Goal: Task Accomplishment & Management: Manage account settings

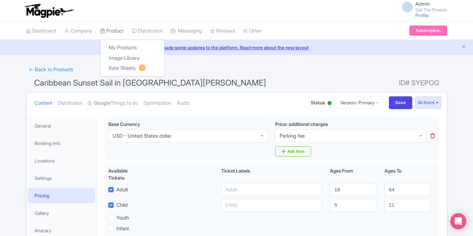
click at [113, 27] on link "Product" at bounding box center [111, 31] width 23 height 18
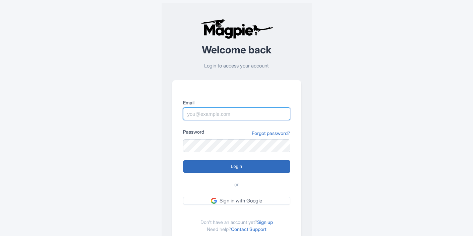
type input "[EMAIL_ADDRESS][DOMAIN_NAME]"
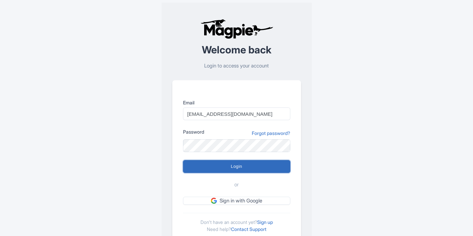
click at [216, 163] on input "Login" at bounding box center [236, 166] width 107 height 13
type input "Logging in..."
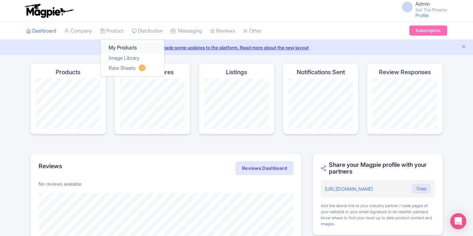
click at [121, 48] on link "My Products" at bounding box center [133, 48] width 64 height 10
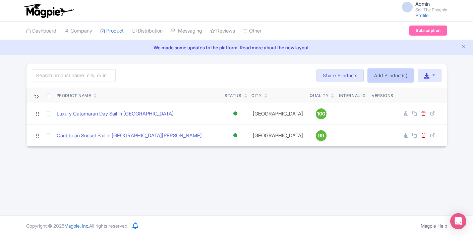
click at [375, 74] on link "Add Product(s)" at bounding box center [391, 75] width 46 height 13
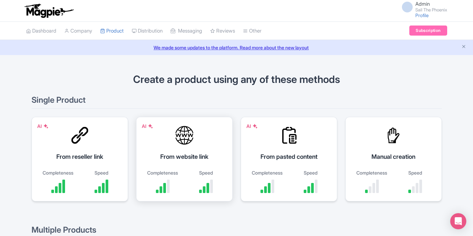
click at [170, 141] on div "AI From website link Completeness Speed" at bounding box center [184, 159] width 97 height 84
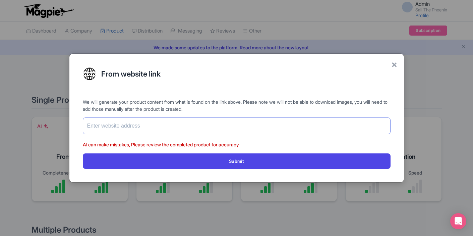
click at [146, 127] on input "text" at bounding box center [237, 125] width 308 height 17
paste input "https://www.sailthephoenix.com/private-boat-charter-tour"
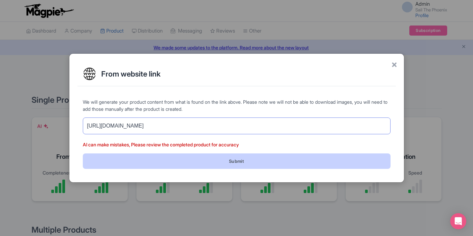
type input "[URL][DOMAIN_NAME]"
click at [169, 157] on button "Submit" at bounding box center [237, 160] width 308 height 15
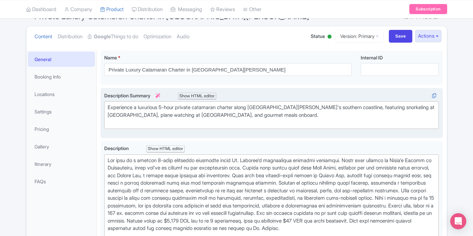
scroll to position [74, 0]
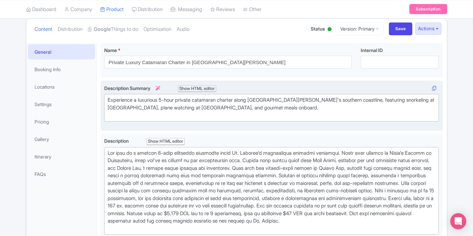
click at [203, 118] on trix-editor "Experience a luxurious 5-hour private catamaran charter along St. Maarten's sou…" at bounding box center [271, 107] width 335 height 27
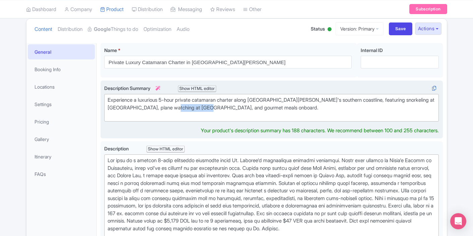
drag, startPoint x: 216, startPoint y: 107, endPoint x: 180, endPoint y: 107, distance: 35.5
click at [180, 107] on div "Experience a luxurious 5-hour private catamaran charter along St. Maarten's sou…" at bounding box center [272, 107] width 328 height 23
drag, startPoint x: 162, startPoint y: 99, endPoint x: 140, endPoint y: 99, distance: 21.8
click at [140, 99] on div "Experience a luxurious 5-hour private catamaran charter along St. Maarten's sou…" at bounding box center [272, 107] width 328 height 23
drag, startPoint x: 249, startPoint y: 107, endPoint x: 179, endPoint y: 107, distance: 70.7
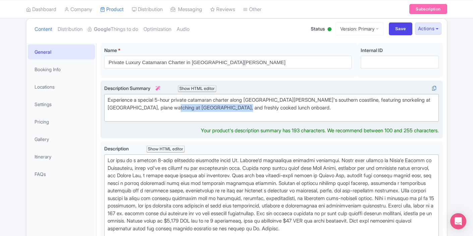
click at [179, 107] on div "Experience a special 5-hour private catamaran charter along St. Maarten's south…" at bounding box center [272, 107] width 328 height 23
drag, startPoint x: 174, startPoint y: 100, endPoint x: 159, endPoint y: 100, distance: 15.4
click at [159, 100] on div "Experience a special 5-hour private catamaran charter along St. Maarten's south…" at bounding box center [272, 107] width 328 height 23
click at [250, 104] on div "Experience a special 5-hour private catamaran charter along St. Maarten's south…" at bounding box center [272, 107] width 328 height 23
drag, startPoint x: 249, startPoint y: 107, endPoint x: 179, endPoint y: 108, distance: 70.1
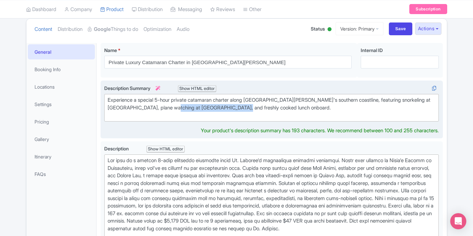
click at [179, 108] on div "Experience a special 5-hour private catamaran charter along St. Maarten's south…" at bounding box center [272, 107] width 328 height 23
drag, startPoint x: 204, startPoint y: 110, endPoint x: 180, endPoint y: 109, distance: 24.5
click at [180, 109] on div "Experience a special 5-hour private catamaran charter along St. Maarten's south…" at bounding box center [272, 107] width 328 height 23
click at [190, 109] on div "Experience a special 5-hour private catamaran charter along St. Maarten's south…" at bounding box center [272, 107] width 328 height 23
drag, startPoint x: 193, startPoint y: 107, endPoint x: 179, endPoint y: 107, distance: 14.7
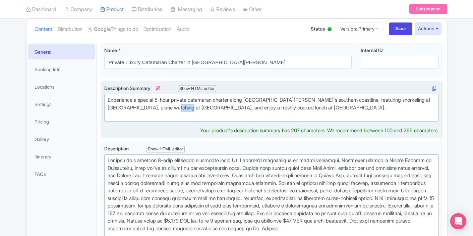
click at [179, 107] on div "Experience a special 5-hour private catamaran charter along St. Maarten's south…" at bounding box center [272, 107] width 328 height 23
type trix-editor "<div>Experience a special 5-hour private catamaran charter along St. Maarten's …"
click at [205, 112] on div "Experience a special 5-hour private catamaran charter along St. Maarten's south…" at bounding box center [272, 107] width 328 height 23
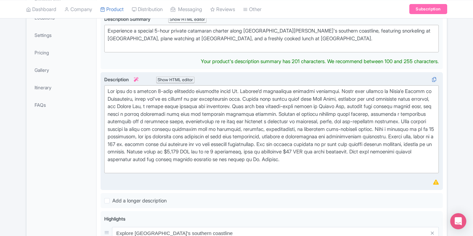
scroll to position [135, 0]
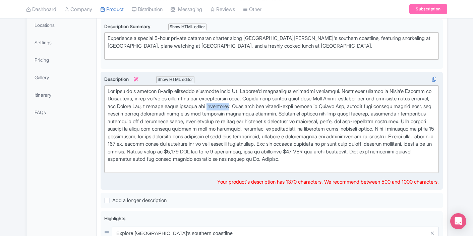
drag, startPoint x: 270, startPoint y: 106, endPoint x: 247, endPoint y: 107, distance: 23.5
click at [247, 107] on div at bounding box center [272, 128] width 328 height 83
drag, startPoint x: 179, startPoint y: 106, endPoint x: 164, endPoint y: 106, distance: 14.8
click at [164, 106] on div at bounding box center [272, 128] width 328 height 83
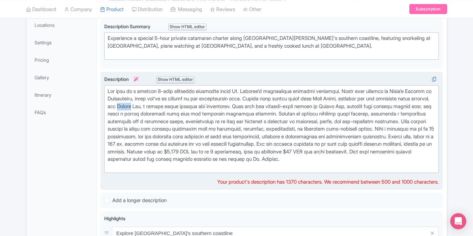
drag, startPoint x: 169, startPoint y: 106, endPoint x: 156, endPoint y: 107, distance: 12.8
click at [156, 107] on div at bounding box center [272, 128] width 328 height 83
drag, startPoint x: 271, startPoint y: 106, endPoint x: 247, endPoint y: 107, distance: 23.2
click at [247, 107] on div at bounding box center [272, 128] width 328 height 83
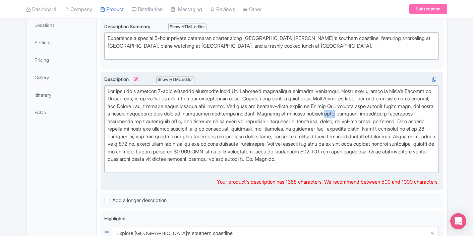
drag, startPoint x: 391, startPoint y: 114, endPoint x: 379, endPoint y: 114, distance: 12.4
click at [379, 114] on div at bounding box center [272, 128] width 328 height 83
click at [167, 123] on div at bounding box center [272, 128] width 328 height 83
drag, startPoint x: 178, startPoint y: 121, endPoint x: 159, endPoint y: 122, distance: 19.1
click at [159, 122] on div at bounding box center [272, 128] width 328 height 83
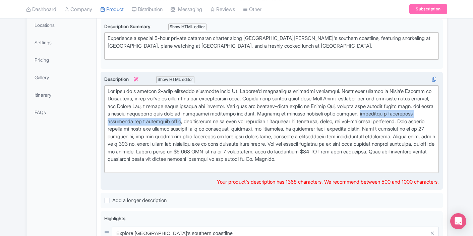
drag, startPoint x: 236, startPoint y: 120, endPoint x: 105, endPoint y: 121, distance: 131.1
click at [105, 121] on trix-editor at bounding box center [271, 129] width 335 height 88
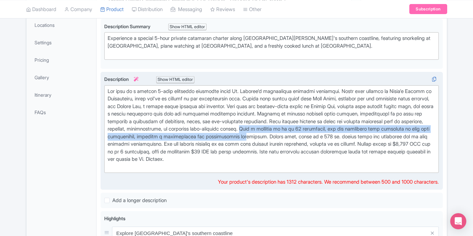
drag, startPoint x: 340, startPoint y: 128, endPoint x: 354, endPoint y: 135, distance: 15.6
click at [354, 135] on div at bounding box center [272, 128] width 328 height 83
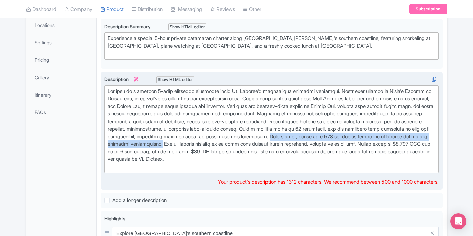
drag, startPoint x: 267, startPoint y: 143, endPoint x: 375, endPoint y: 136, distance: 108.5
click at [376, 136] on div at bounding box center [272, 128] width 328 height 83
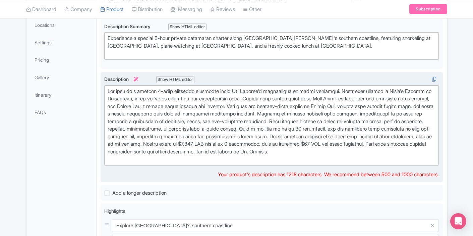
click at [368, 131] on div at bounding box center [272, 124] width 328 height 75
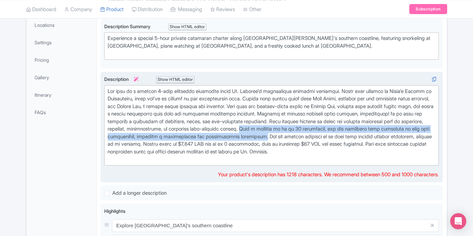
drag, startPoint x: 374, startPoint y: 136, endPoint x: 341, endPoint y: 129, distance: 34.3
click at [341, 129] on div at bounding box center [272, 124] width 328 height 75
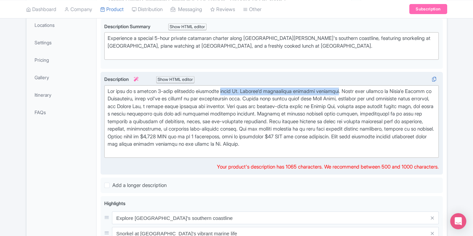
drag, startPoint x: 344, startPoint y: 91, endPoint x: 225, endPoint y: 90, distance: 119.0
click at [225, 90] on div at bounding box center [272, 121] width 328 height 68
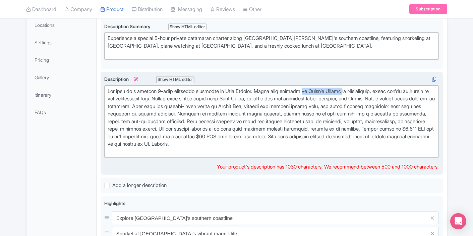
drag, startPoint x: 353, startPoint y: 91, endPoint x: 310, endPoint y: 92, distance: 42.9
click at [310, 92] on div at bounding box center [272, 121] width 328 height 68
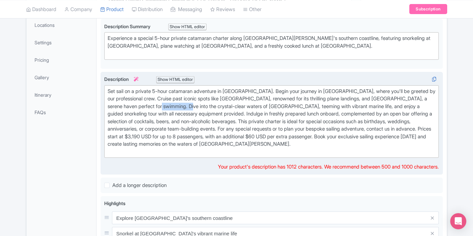
drag, startPoint x: 221, startPoint y: 107, endPoint x: 193, endPoint y: 107, distance: 28.5
click at [193, 107] on div "Set sail on a private 5-hour catamaran adventure in Sint Maarten. Begin your jo…" at bounding box center [272, 121] width 328 height 68
drag, startPoint x: 181, startPoint y: 113, endPoint x: 106, endPoint y: 115, distance: 75.5
click at [106, 115] on trix-editor "Set sail on a private 5-hour catamaran adventure in Sint Maarten. Begin your jo…" at bounding box center [271, 121] width 335 height 73
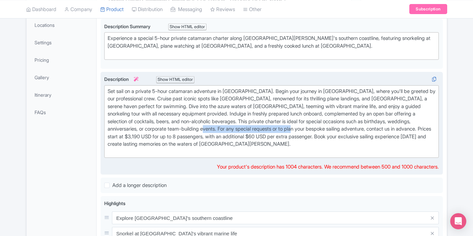
drag, startPoint x: 342, startPoint y: 128, endPoint x: 244, endPoint y: 130, distance: 97.9
click at [244, 130] on div "Set sail on a private 5-hour catamaran adventure in Sint Maarten. Begin your jo…" at bounding box center [272, 121] width 328 height 68
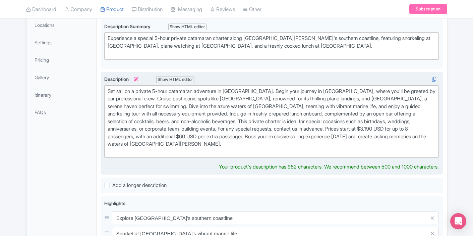
click at [246, 129] on div "Set sail on a private 5-hour catamaran adventure in Sint Maarten. Begin your jo…" at bounding box center [272, 121] width 328 height 68
type trix-editor "<div>Set sail on a private 5-hour catamaran adventure in Sint Maarten. Begin yo…"
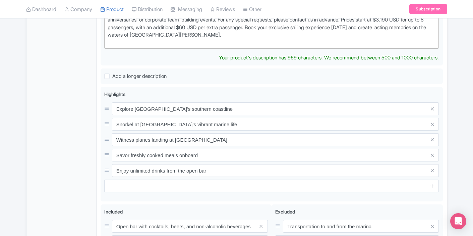
scroll to position [245, 0]
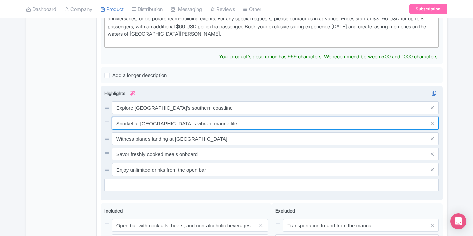
click at [167, 122] on input "Snorkel at Little Bay's vibrant marine life" at bounding box center [275, 123] width 327 height 13
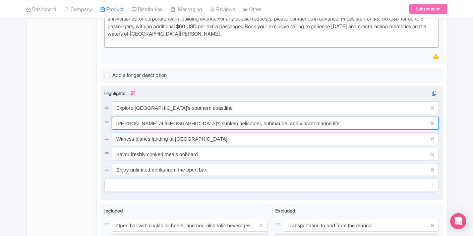
type input "Snorkel at Little Bay's sunken helicopter, submarine, and vibrant marine life"
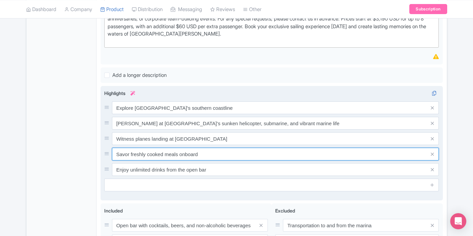
drag, startPoint x: 178, startPoint y: 154, endPoint x: 167, endPoint y: 154, distance: 11.1
click at [167, 154] on input "Savor freshly cooked meals onboard" at bounding box center [275, 153] width 327 height 13
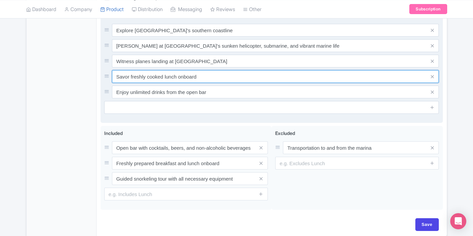
scroll to position [324, 0]
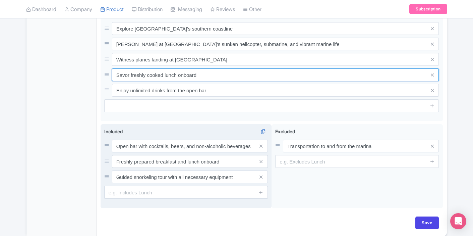
type input "Savor freshly cooked lunch onboard"
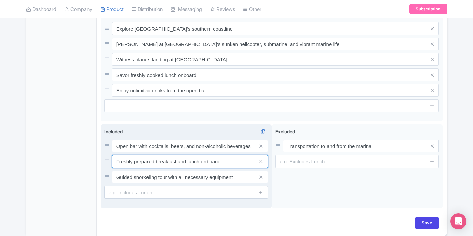
click at [169, 161] on input "Freshly prepared breakfast and lunch onboard" at bounding box center [190, 161] width 156 height 13
drag, startPoint x: 186, startPoint y: 162, endPoint x: 134, endPoint y: 161, distance: 52.3
click at [134, 161] on input "Freshly prepared breakfast and lunch onboard" at bounding box center [190, 161] width 156 height 13
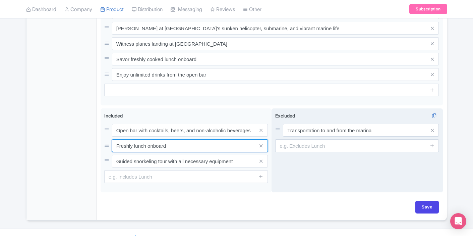
scroll to position [354, 0]
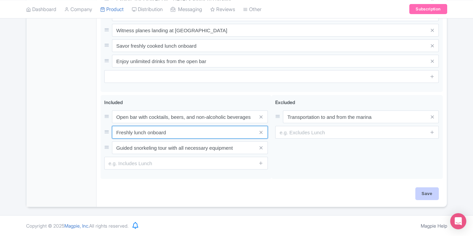
type input "Freshly lunch onboard"
click at [425, 193] on input "Save" at bounding box center [426, 193] width 23 height 13
type input "Saving..."
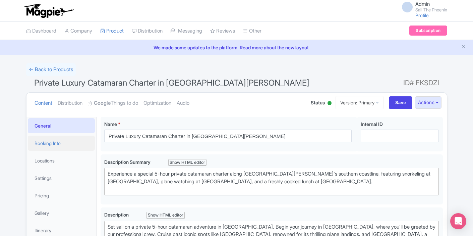
click at [70, 145] on link "Booking Info" at bounding box center [61, 142] width 67 height 15
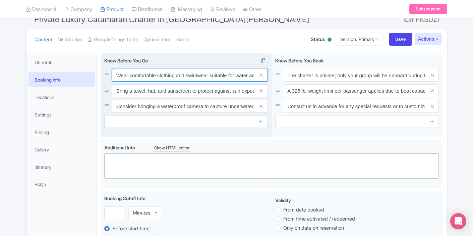
scroll to position [0, 16]
drag, startPoint x: 179, startPoint y: 76, endPoint x: 260, endPoint y: 77, distance: 81.1
click at [260, 77] on div "Wear comfortable clothing and swimwear suitable for water activities." at bounding box center [190, 75] width 156 height 13
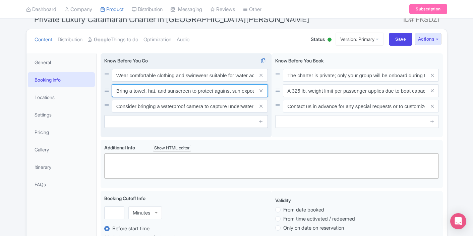
scroll to position [0, 10]
drag, startPoint x: 137, startPoint y: 93, endPoint x: 262, endPoint y: 88, distance: 125.8
click at [262, 88] on div "Bring a towel, hat, and sunscreen to protect against sun exposure." at bounding box center [190, 90] width 156 height 13
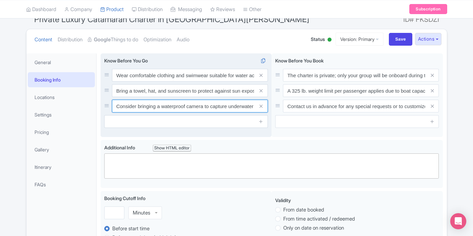
scroll to position [0, 23]
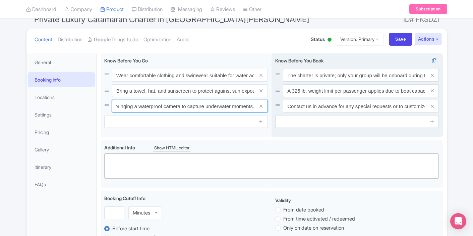
drag, startPoint x: 146, startPoint y: 109, endPoint x: 272, endPoint y: 108, distance: 125.7
click at [272, 108] on div "Wear comfortable clothing and swimwear suitable for water activities. Bring a t…" at bounding box center [272, 96] width 342 height 86
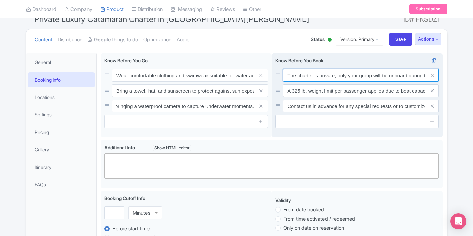
scroll to position [0, 0]
click at [301, 72] on input "The charter is private; only your group will be onboard during the tour." at bounding box center [361, 75] width 156 height 13
drag, startPoint x: 303, startPoint y: 73, endPoint x: 430, endPoint y: 82, distance: 127.7
click at [430, 82] on div "The charter is private; only your group will be onboard during the tour. A 325 …" at bounding box center [357, 91] width 164 height 44
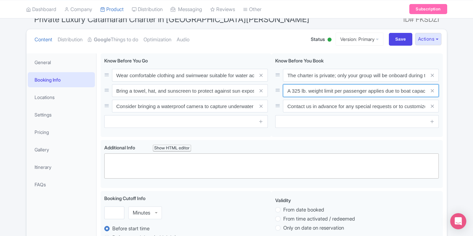
scroll to position [0, 33]
drag, startPoint x: 322, startPoint y: 91, endPoint x: 450, endPoint y: 96, distance: 127.5
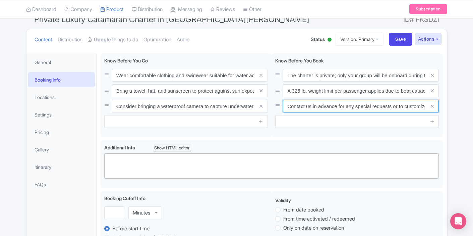
scroll to position [0, 34]
drag, startPoint x: 317, startPoint y: 109, endPoint x: 451, endPoint y: 110, distance: 133.4
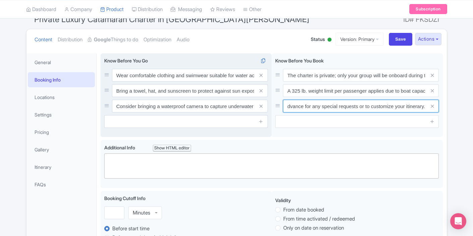
scroll to position [82, 0]
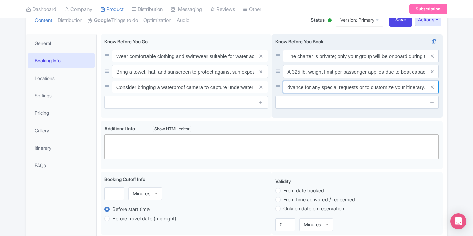
click at [362, 88] on input "Contact us in advance for any special requests or to customize your itinerary." at bounding box center [361, 86] width 156 height 13
drag, startPoint x: 361, startPoint y: 86, endPoint x: 385, endPoint y: 85, distance: 24.5
click at [385, 85] on input "Contact us in advance for any special requests or to customize your itinerary." at bounding box center [361, 86] width 156 height 13
drag, startPoint x: 360, startPoint y: 87, endPoint x: 437, endPoint y: 93, distance: 77.3
click at [437, 93] on div "Contact us in advance for any special requests or to customize your itinerary." at bounding box center [361, 86] width 156 height 13
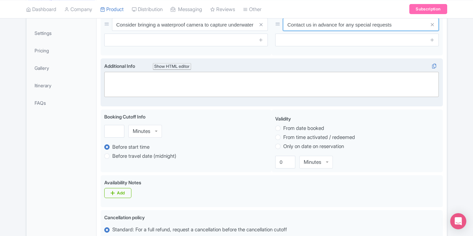
scroll to position [152, 0]
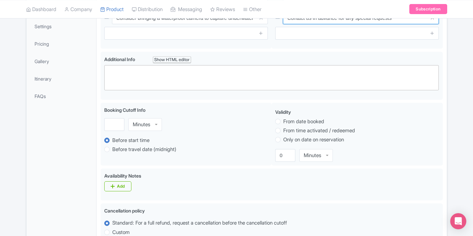
type input "Contact us in advance for any special requests"
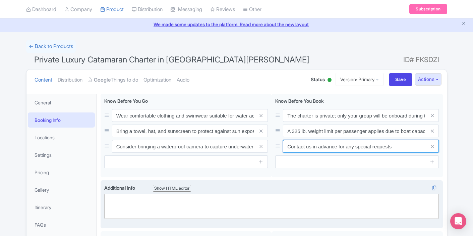
scroll to position [0, 0]
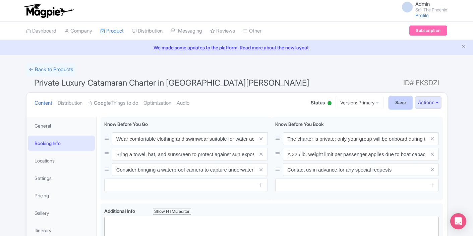
click at [389, 101] on input "Save" at bounding box center [400, 102] width 23 height 13
type input "Saving..."
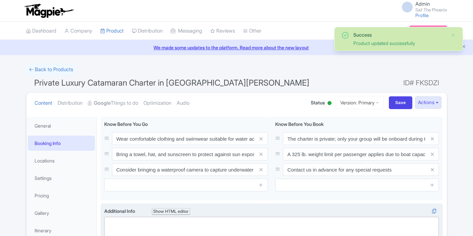
scroll to position [117, 0]
